Goal: Information Seeking & Learning: Learn about a topic

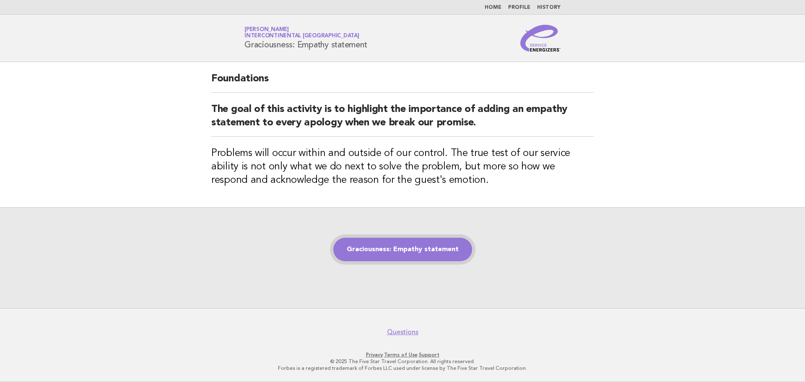
click at [405, 245] on link "Graciousness: Empathy statement" at bounding box center [402, 249] width 139 height 23
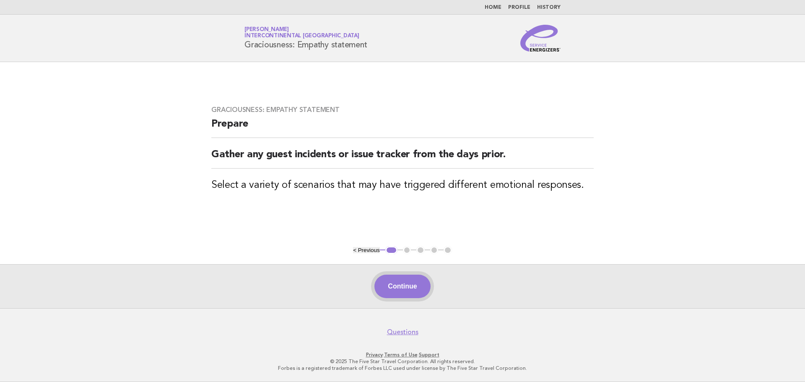
click at [416, 293] on button "Continue" at bounding box center [402, 286] width 56 height 23
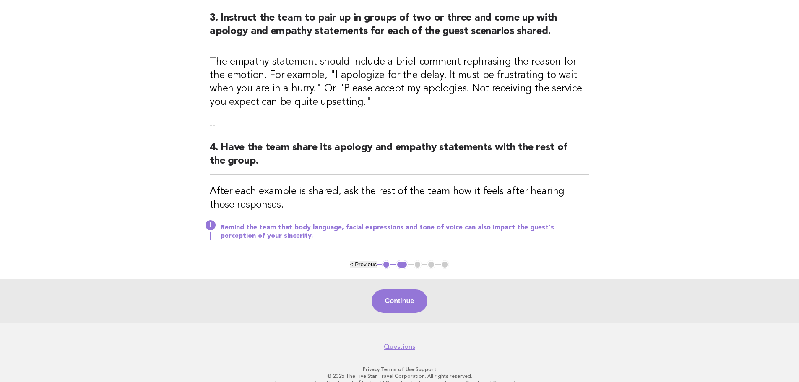
scroll to position [294, 0]
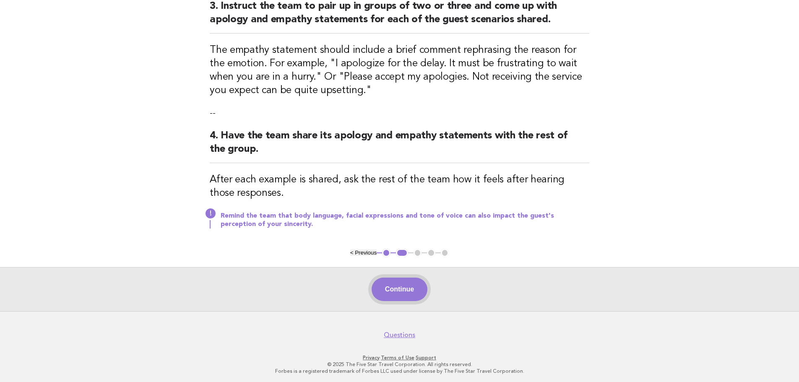
click at [408, 289] on button "Continue" at bounding box center [400, 289] width 56 height 23
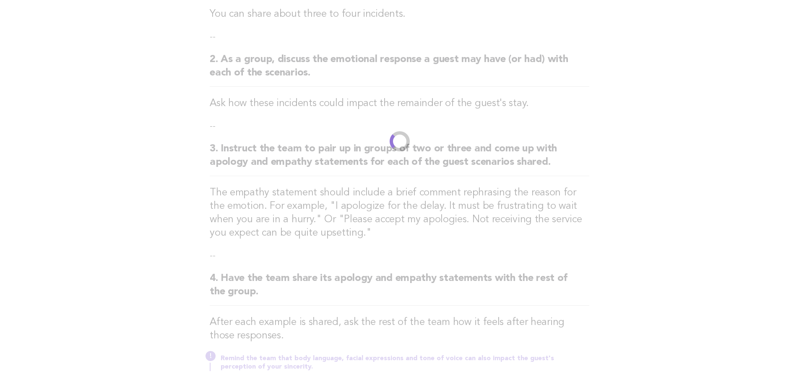
scroll to position [0, 0]
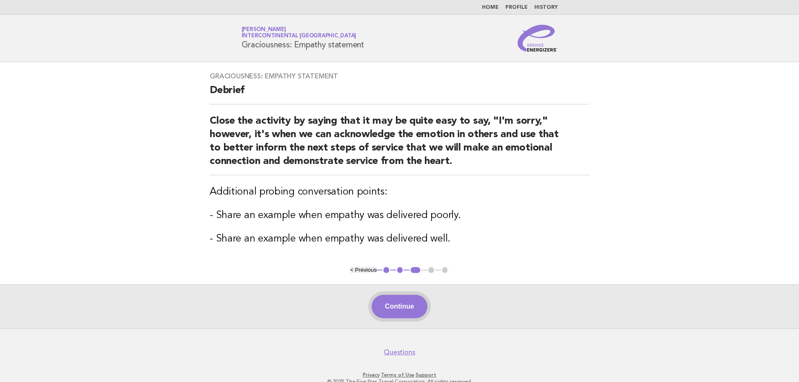
click at [400, 304] on button "Continue" at bounding box center [400, 306] width 56 height 23
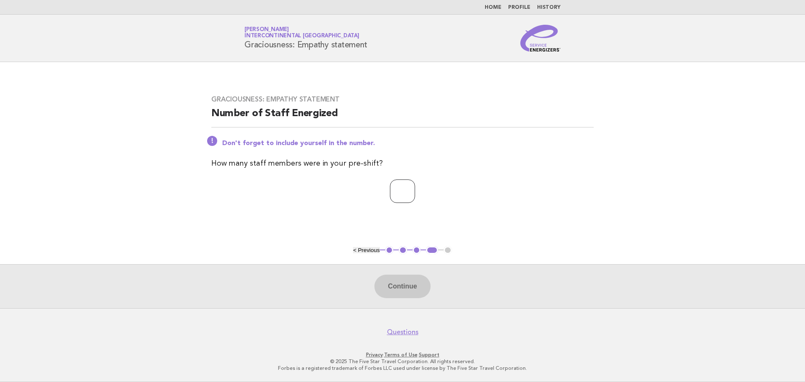
click at [397, 192] on input "number" at bounding box center [402, 190] width 25 height 23
type input "**"
click at [405, 282] on button "Continue" at bounding box center [402, 286] width 56 height 23
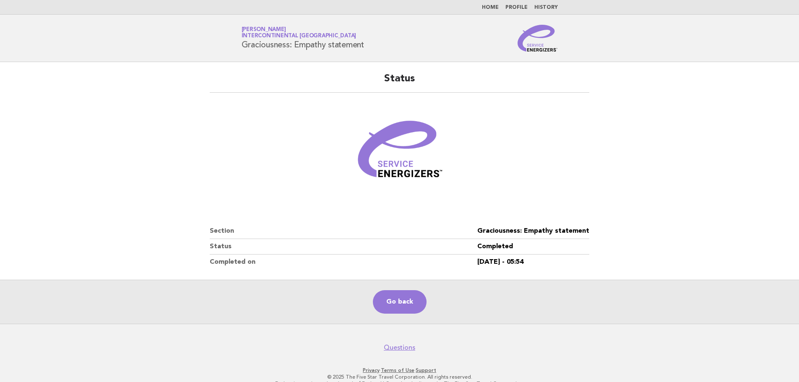
click at [495, 6] on link "Home" at bounding box center [490, 7] width 17 height 5
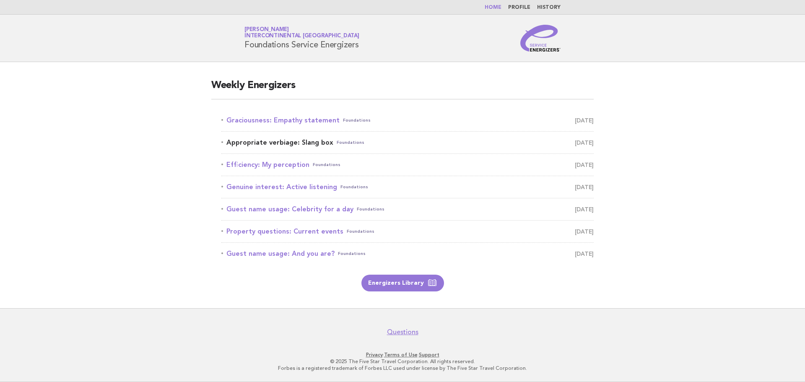
click at [257, 144] on link "Appropriate verbiage: Slang box Foundations [DATE]" at bounding box center [407, 143] width 372 height 12
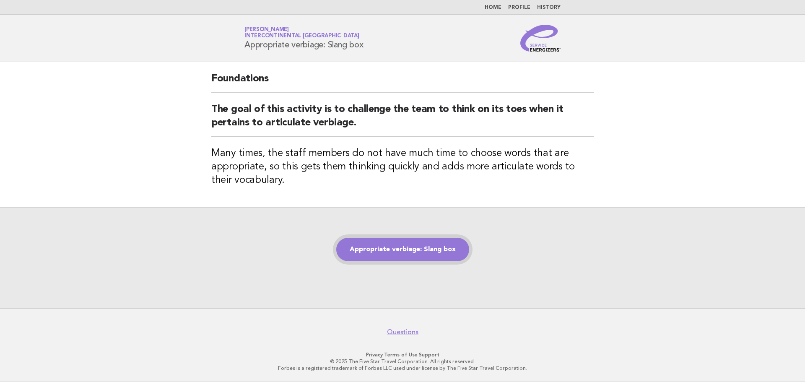
click at [396, 248] on link "Appropriate verbiage: Slang box" at bounding box center [402, 249] width 133 height 23
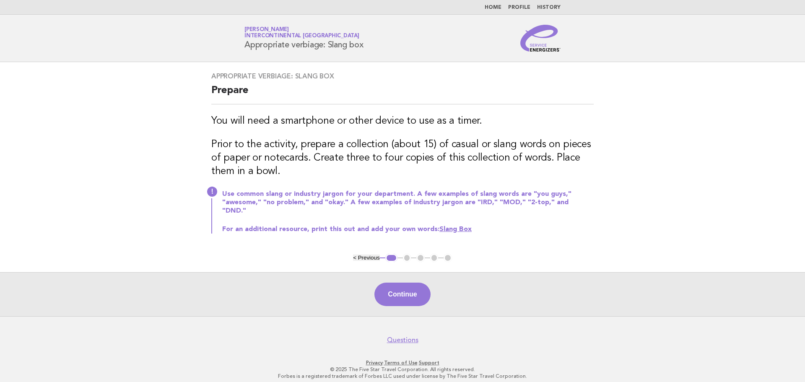
click at [449, 226] on link "Slang Box" at bounding box center [455, 229] width 32 height 7
click at [415, 290] on button "Continue" at bounding box center [402, 294] width 56 height 23
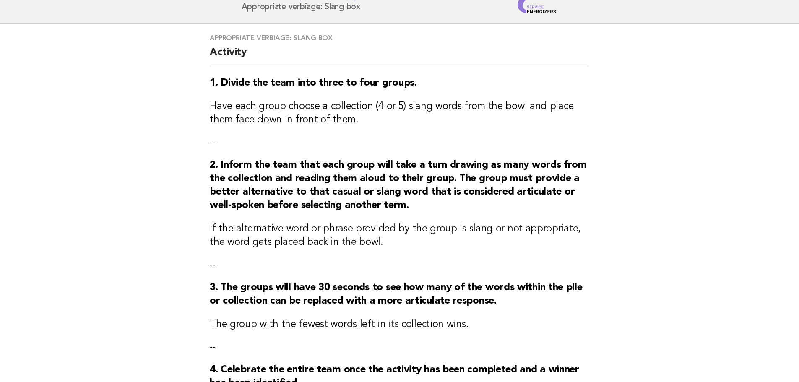
scroll to position [80, 0]
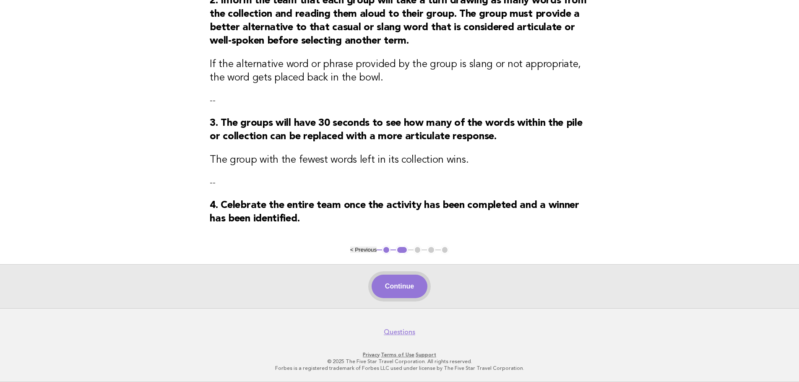
click at [404, 282] on button "Continue" at bounding box center [400, 286] width 56 height 23
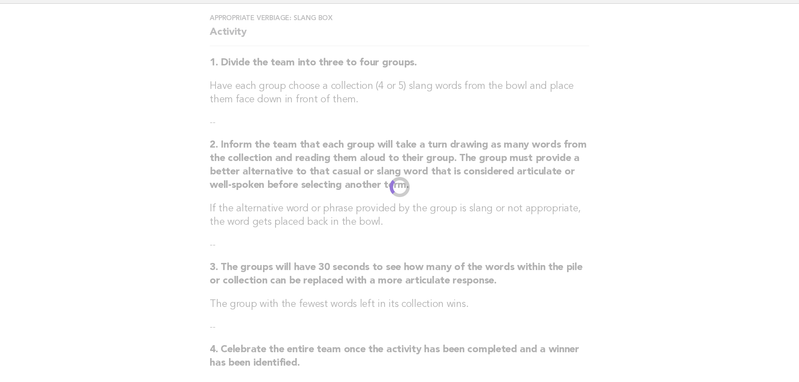
scroll to position [0, 0]
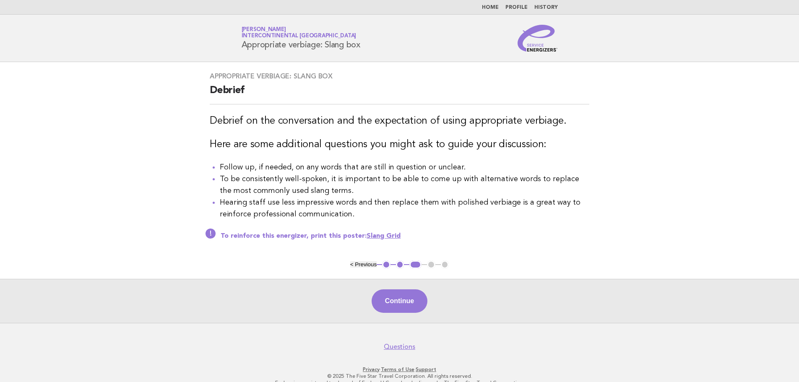
click at [381, 239] on link "Slang Grid" at bounding box center [383, 236] width 34 height 7
